Goal: Transaction & Acquisition: Subscribe to service/newsletter

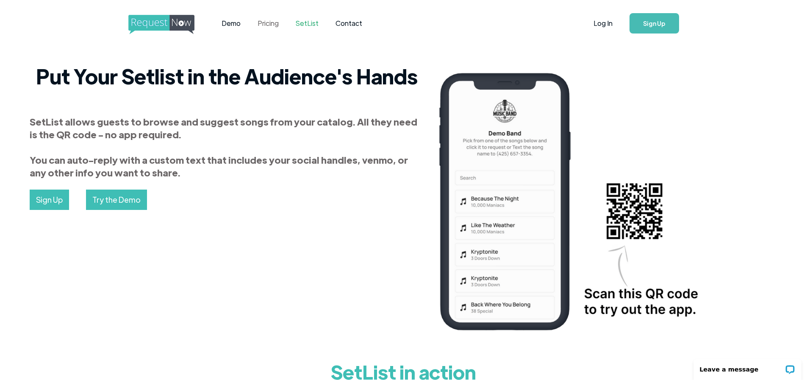
click at [266, 26] on link "Pricing" at bounding box center [268, 23] width 38 height 26
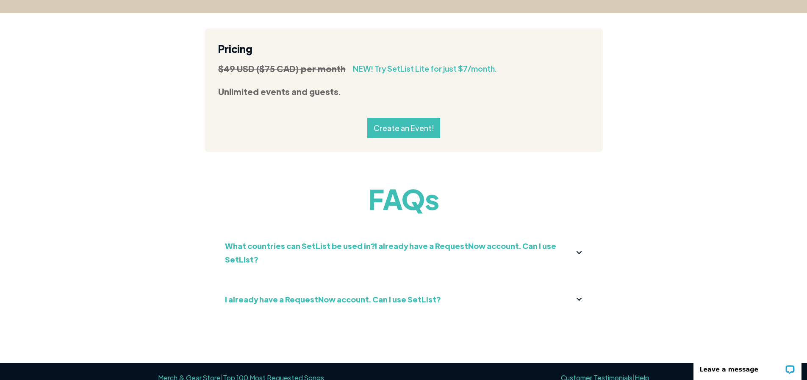
scroll to position [947, 0]
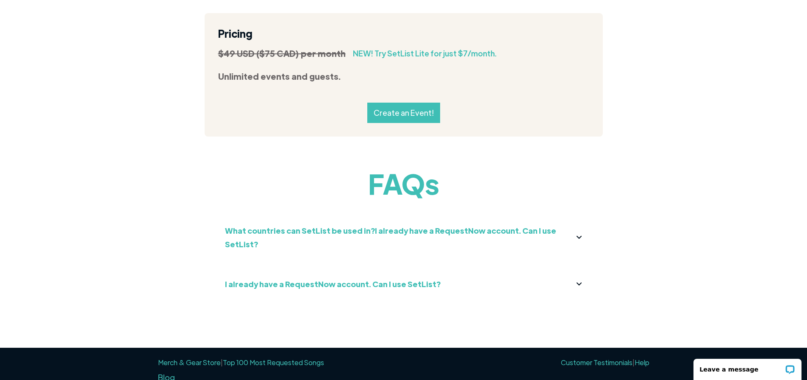
click at [579, 277] on div "I already have a RequestNow account. Can I use SetList?" at bounding box center [404, 284] width 358 height 14
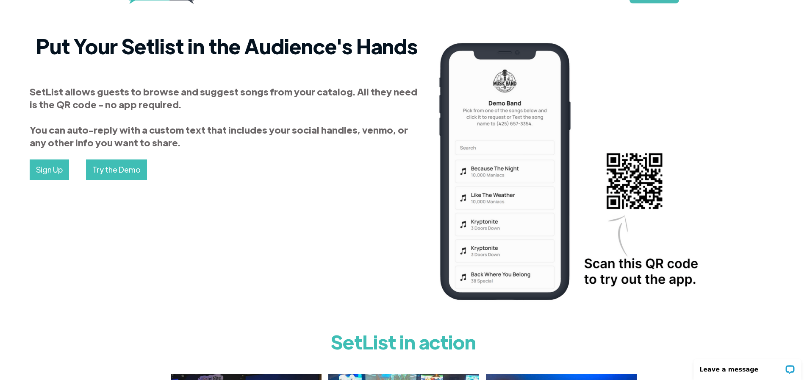
scroll to position [0, 0]
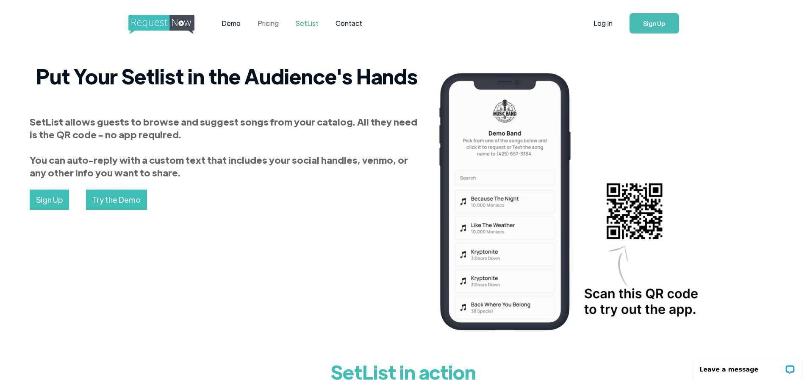
click at [272, 23] on link "Pricing" at bounding box center [268, 23] width 38 height 26
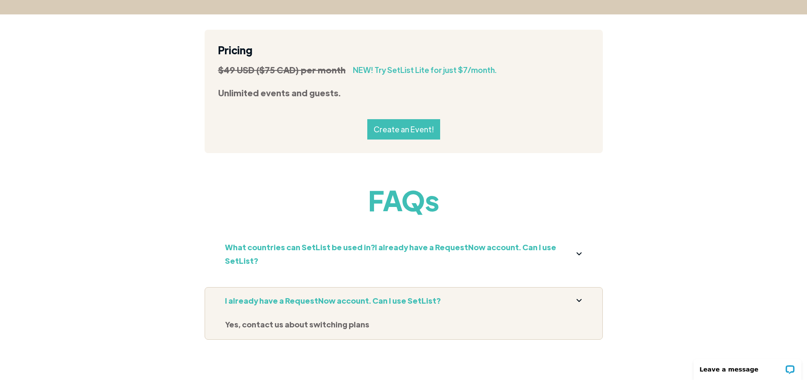
scroll to position [932, 0]
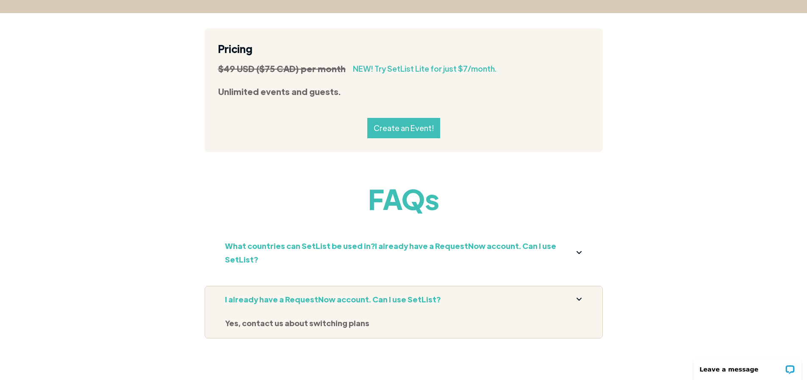
click at [403, 118] on link "Create an Event!" at bounding box center [403, 128] width 73 height 20
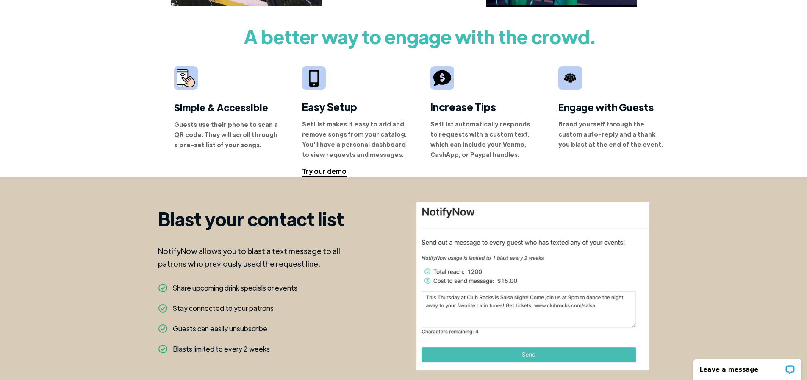
scroll to position [551, 0]
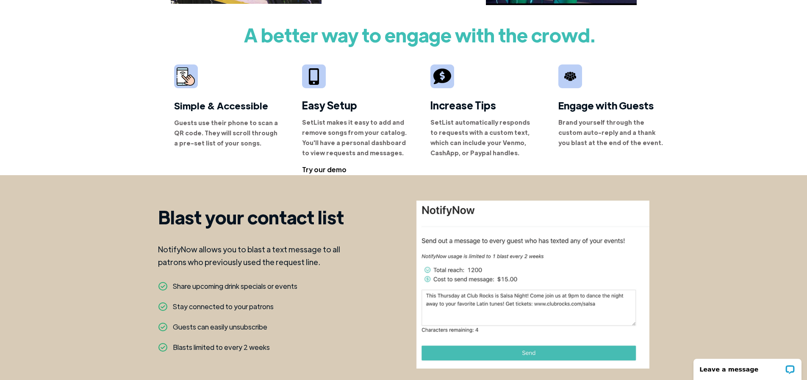
click at [320, 164] on div "Try our demo" at bounding box center [324, 169] width 44 height 10
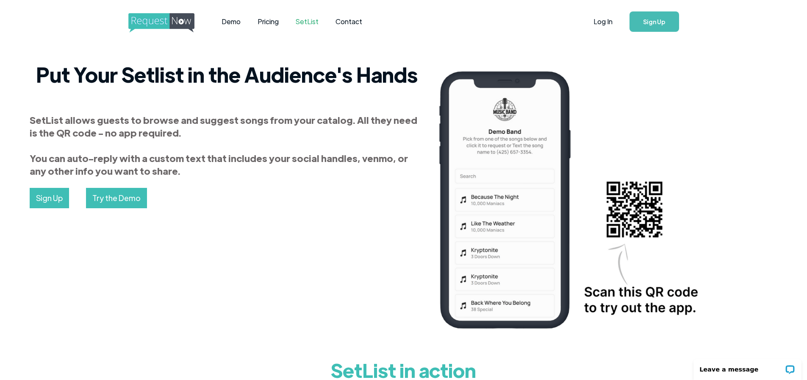
scroll to position [0, 0]
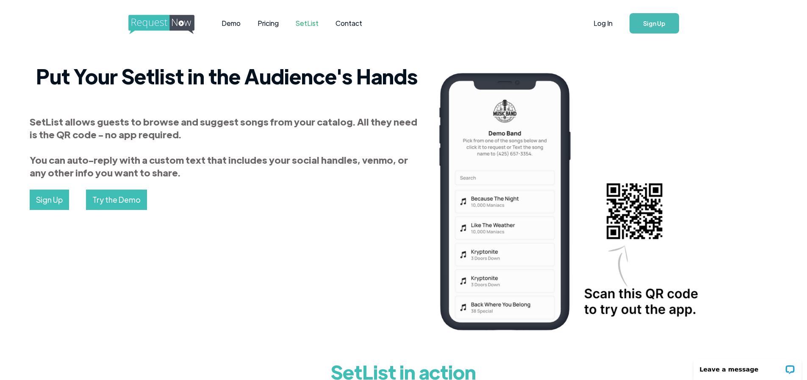
click at [69, 192] on link "Sign Up" at bounding box center [49, 199] width 39 height 20
